Goal: Transaction & Acquisition: Purchase product/service

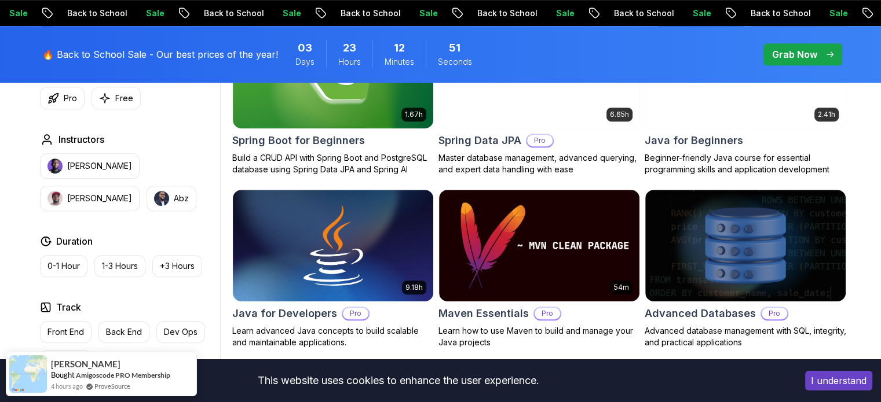
scroll to position [682, 0]
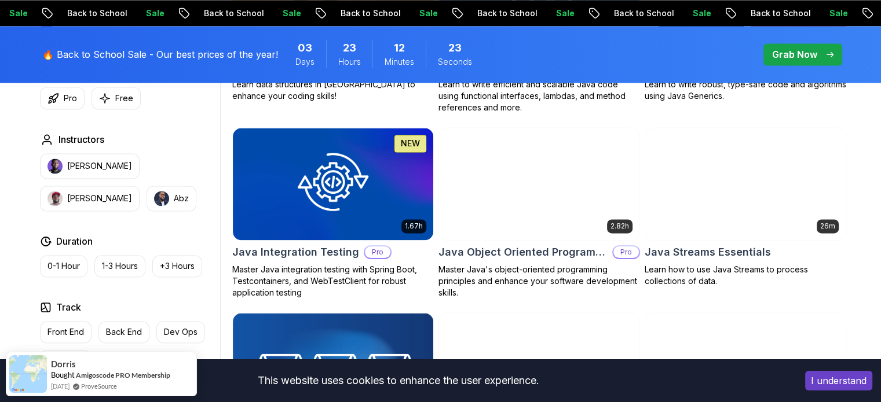
scroll to position [1828, 0]
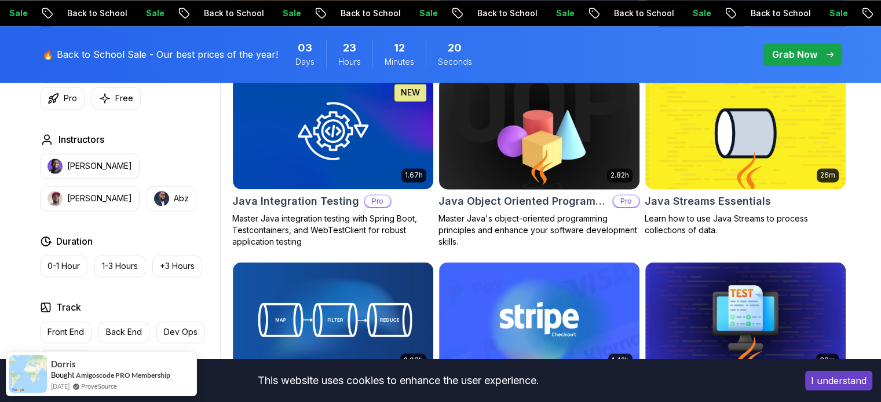
click at [561, 126] on img at bounding box center [539, 133] width 210 height 118
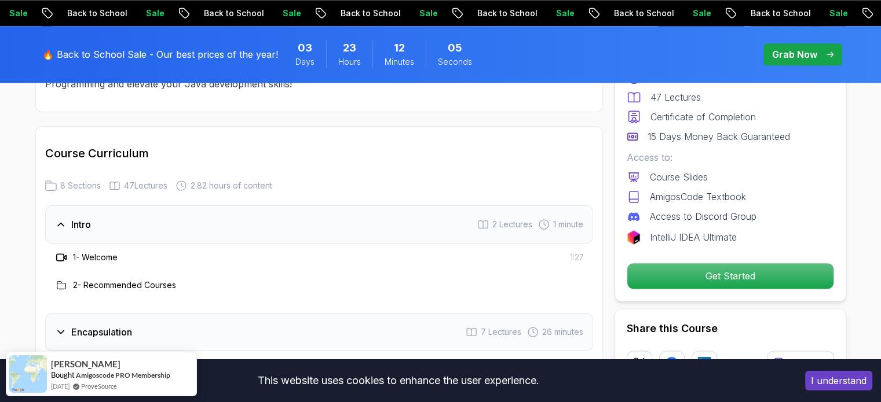
scroll to position [1466, 0]
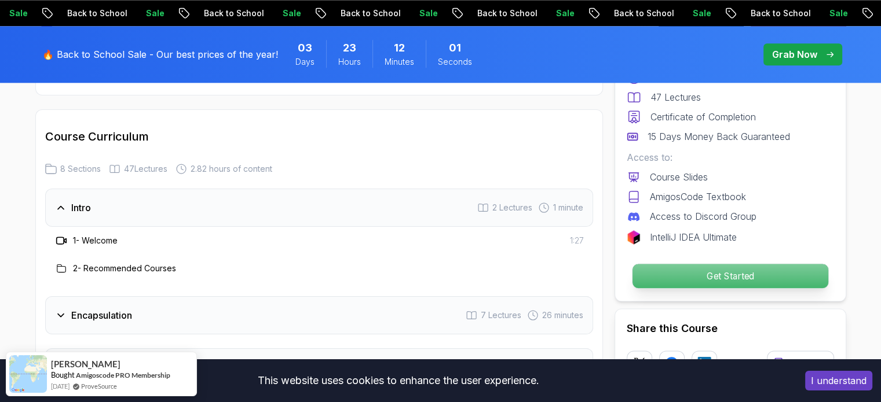
click at [714, 280] on p "Get Started" at bounding box center [730, 276] width 196 height 24
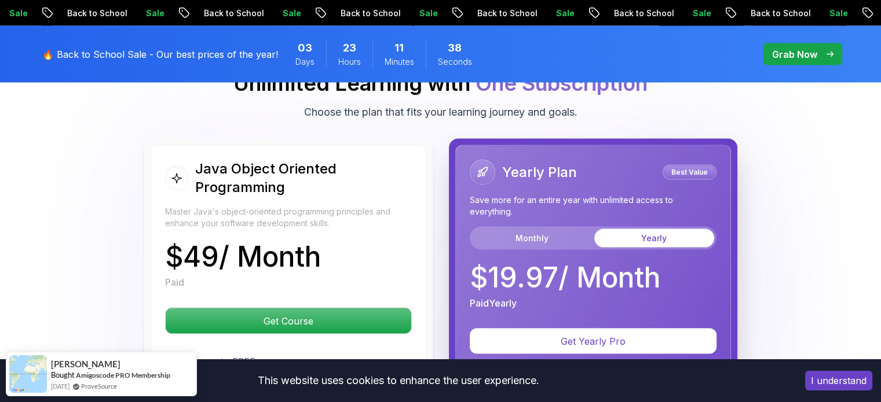
scroll to position [2230, 0]
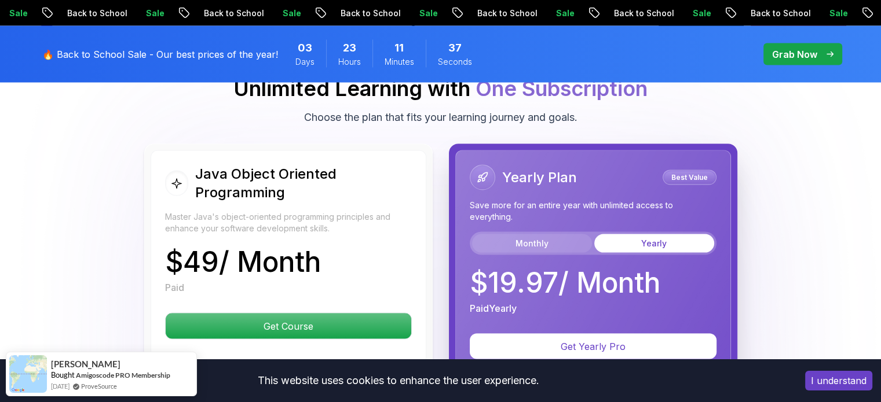
click at [532, 235] on button "Monthly" at bounding box center [532, 244] width 120 height 19
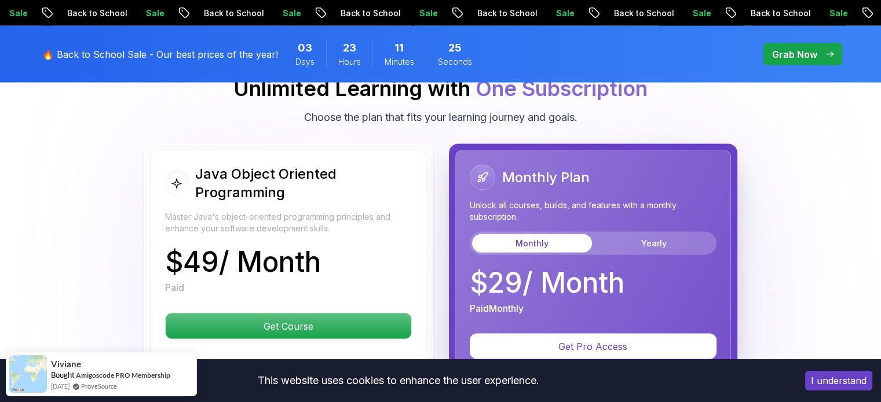
click at [467, 10] on p "Back to School" at bounding box center [506, 14] width 79 height 12
